Goal: Contribute content

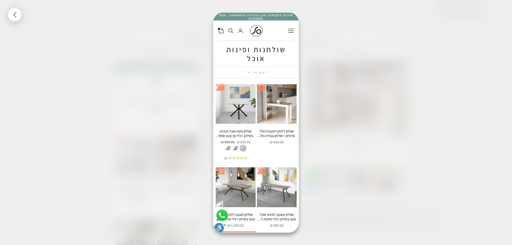
click at [447, 25] on div at bounding box center [256, 122] width 512 height 245
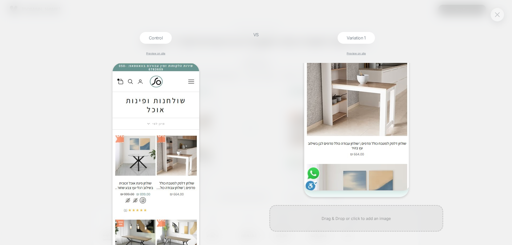
click at [496, 16] on img at bounding box center [497, 14] width 5 height 5
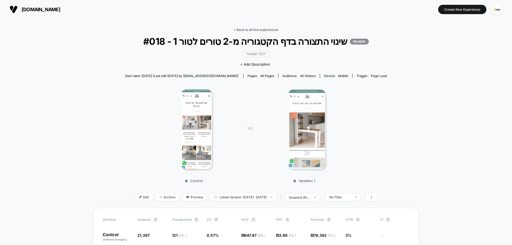
click at [252, 28] on link "< Back to all live experiences" at bounding box center [256, 30] width 44 height 4
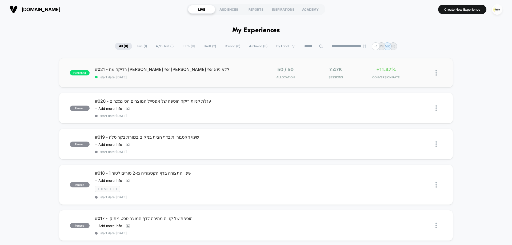
click at [199, 73] on div "#021 - בדיקה עם פופ אפ מול ללא פוא אפ start date: 7.9.2025" at bounding box center [175, 73] width 161 height 13
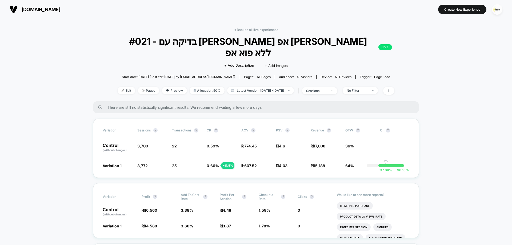
click at [139, 41] on span "#021 - בדיקה עם פופ אפ מול ללא פוא אפ LIVE" at bounding box center [256, 47] width 272 height 22
click at [262, 28] on link "< Back to all live experiences" at bounding box center [256, 30] width 44 height 4
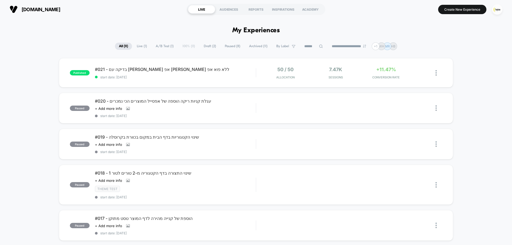
click at [205, 47] on span "Draft ( 2 )" at bounding box center [210, 46] width 20 height 7
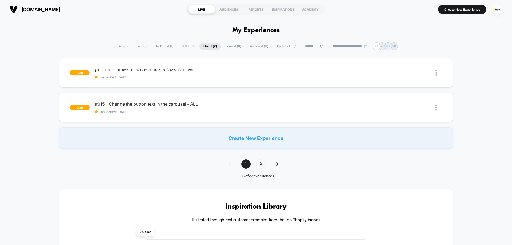
click at [121, 44] on span "All ( 11 )" at bounding box center [122, 46] width 17 height 7
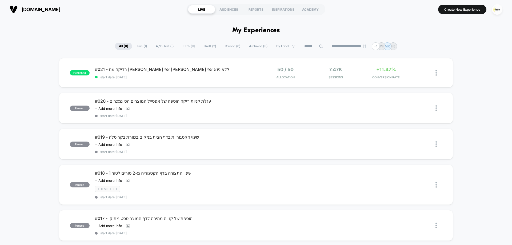
click at [211, 46] on span "Draft ( 2 )" at bounding box center [210, 46] width 20 height 7
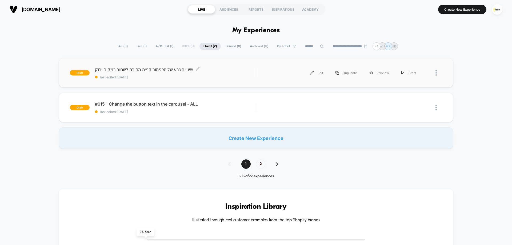
click at [236, 71] on span "שינוי הצבע של הכפתור קנייה מהירה לשחור במקום ירוק Click to edit experience deta…" at bounding box center [175, 69] width 161 height 5
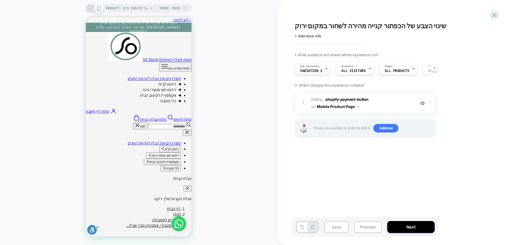
click at [317, 71] on span "Variation 2" at bounding box center [311, 71] width 22 height 4
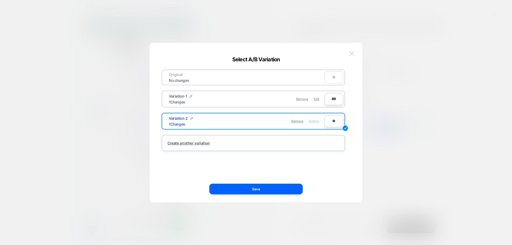
click at [352, 54] on img at bounding box center [351, 53] width 5 height 5
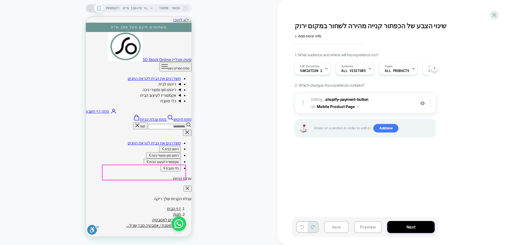
scroll to position [160, 0]
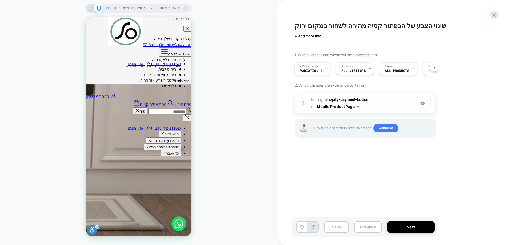
click at [421, 102] on img at bounding box center [422, 103] width 5 height 5
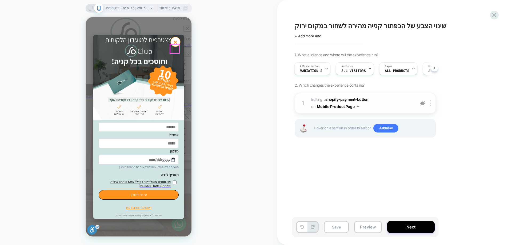
click at [178, 46] on button "×" at bounding box center [175, 42] width 10 height 10
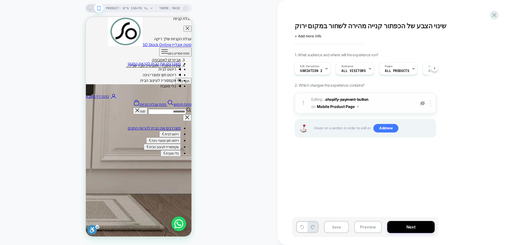
click at [423, 104] on img at bounding box center [422, 103] width 5 height 5
click at [320, 70] on span "Variation 2" at bounding box center [311, 71] width 22 height 4
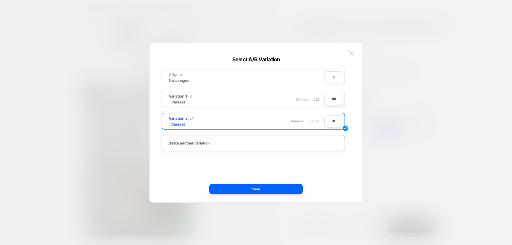
click at [303, 99] on span "Remove" at bounding box center [302, 99] width 12 height 4
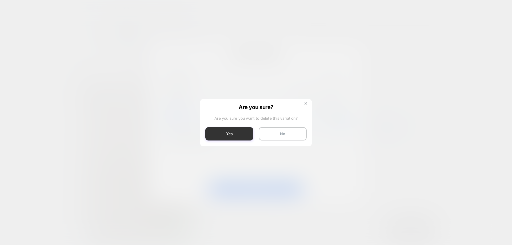
click at [242, 132] on button "Yes" at bounding box center [229, 133] width 48 height 13
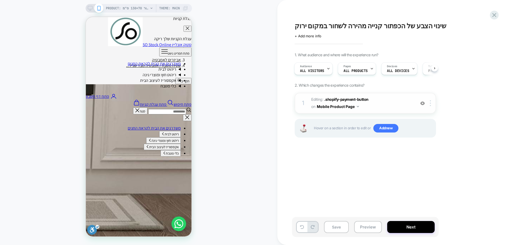
click at [425, 105] on img at bounding box center [422, 103] width 5 height 5
click at [248, 67] on div "PRODUCT: שטיח מטבח / אמבטיה מבד שניל בז' דגם דיור 70*130 ס"מ PRODUCT: שטיח מטבח…" at bounding box center [138, 122] width 277 height 234
click at [314, 34] on span "+ Add more info" at bounding box center [308, 36] width 27 height 4
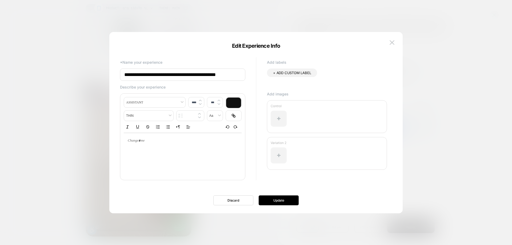
click at [225, 72] on input "**********" at bounding box center [182, 75] width 125 height 12
type input "**********"
click at [272, 199] on button "Update" at bounding box center [279, 200] width 40 height 10
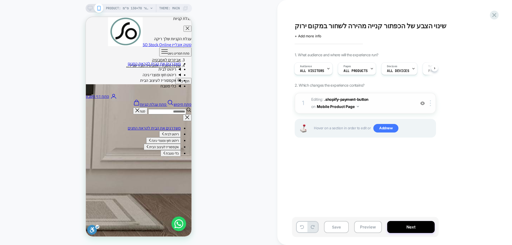
click at [420, 103] on div at bounding box center [422, 103] width 9 height 6
click at [250, 112] on div "PRODUCT: שטיח מטבח / אמבטיה מבד שניל בז' דגם דיור 70*130 ס"מ PRODUCT: שטיח מטבח…" at bounding box center [138, 122] width 277 height 234
click at [310, 38] on span "+ Add more info" at bounding box center [308, 36] width 27 height 4
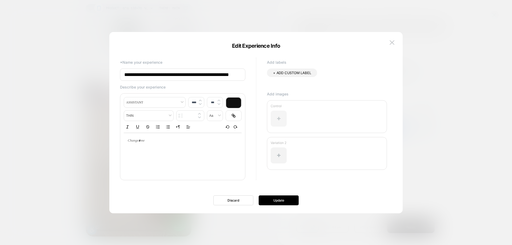
click at [279, 114] on div at bounding box center [279, 119] width 16 height 16
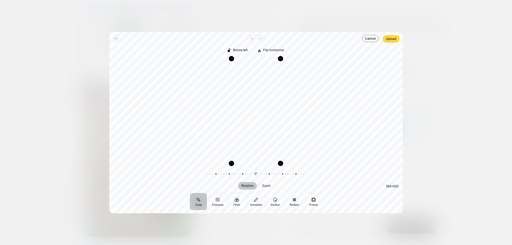
click at [394, 39] on span "Upload" at bounding box center [391, 39] width 10 height 6
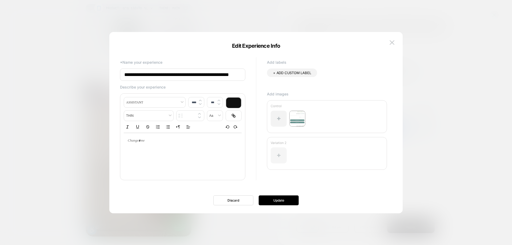
click at [279, 151] on div at bounding box center [279, 155] width 16 height 16
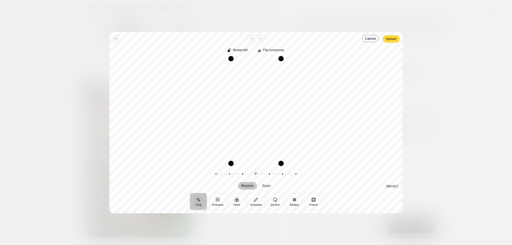
click at [393, 39] on span "Upload" at bounding box center [391, 39] width 10 height 6
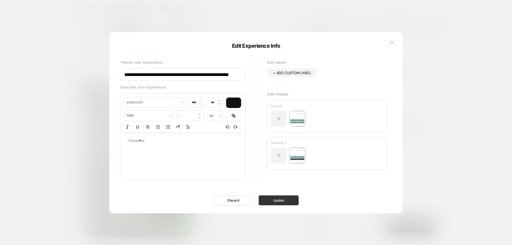
click at [288, 200] on button "Update" at bounding box center [279, 200] width 40 height 10
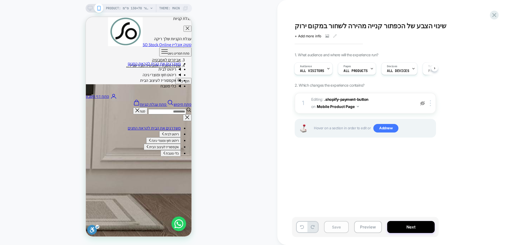
click at [331, 224] on button "Save" at bounding box center [336, 227] width 25 height 12
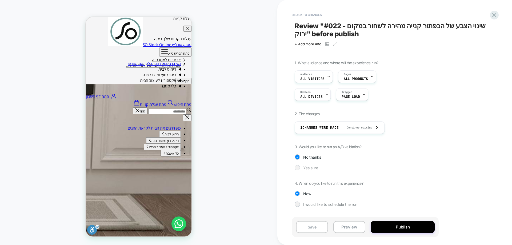
click at [314, 167] on span "Yes sure" at bounding box center [310, 168] width 15 height 5
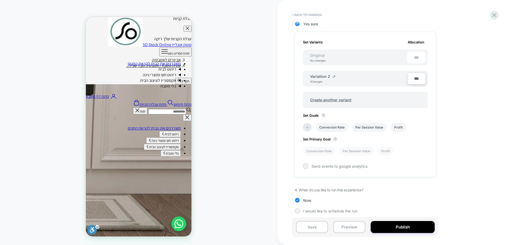
scroll to position [147, 0]
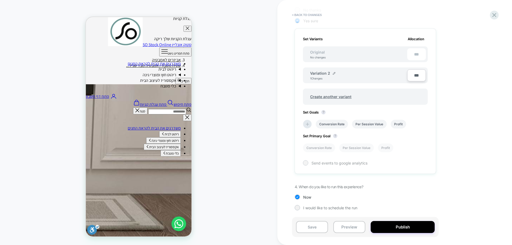
click at [310, 163] on div "Send events to google analytics" at bounding box center [365, 162] width 125 height 5
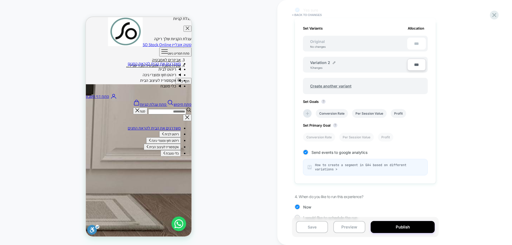
scroll to position [168, 0]
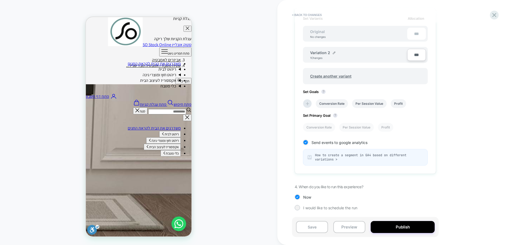
click at [339, 155] on span "How to create a segment in GA4 based on different variations >" at bounding box center [369, 157] width 108 height 9
click at [403, 224] on button "Publish" at bounding box center [403, 227] width 64 height 12
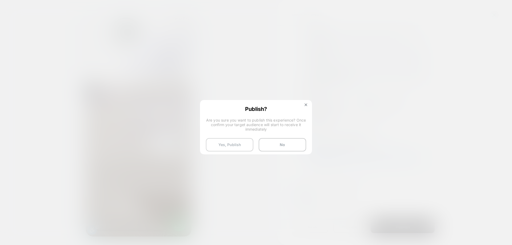
click at [232, 145] on button "Yes, Publish" at bounding box center [229, 144] width 47 height 13
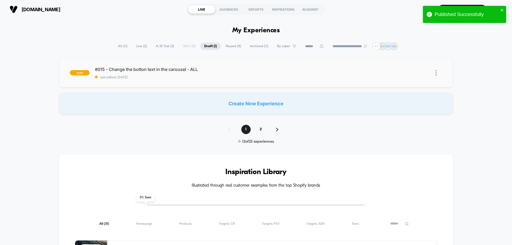
click at [436, 73] on img at bounding box center [436, 73] width 1 height 6
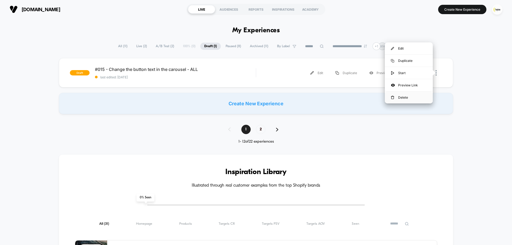
click at [406, 95] on div "Delete" at bounding box center [409, 97] width 48 height 12
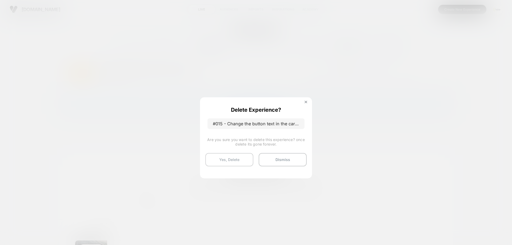
click at [231, 161] on button "Yes, Delete" at bounding box center [229, 159] width 48 height 13
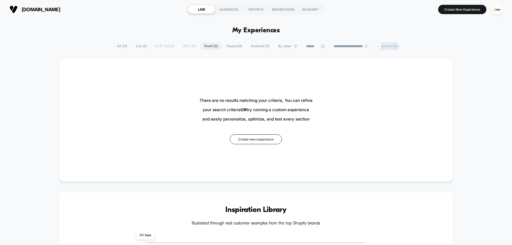
click at [141, 47] on span "Live ( 2 )" at bounding box center [141, 46] width 19 height 7
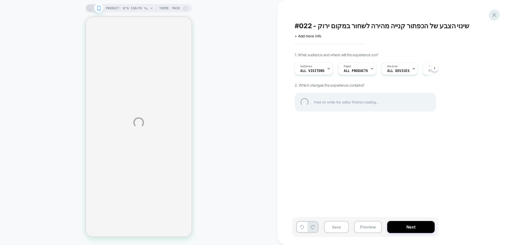
click at [493, 18] on div at bounding box center [494, 15] width 11 height 11
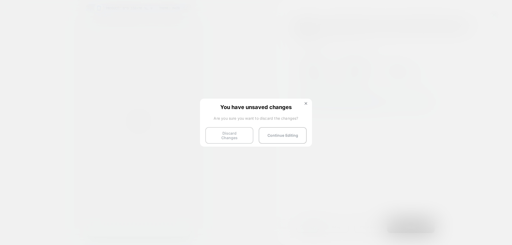
click at [242, 133] on button "Discard Changes" at bounding box center [229, 135] width 48 height 17
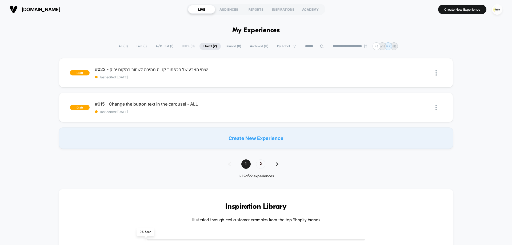
click at [151, 45] on span "A/B Test ( 1 )" at bounding box center [164, 46] width 26 height 7
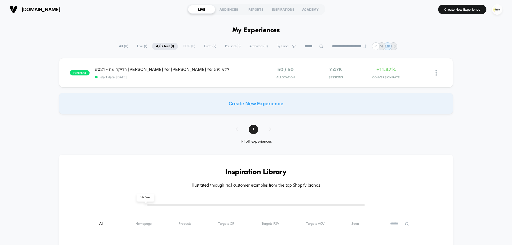
click at [141, 45] on span "Live ( 1 )" at bounding box center [142, 46] width 18 height 7
